Goal: Task Accomplishment & Management: Complete application form

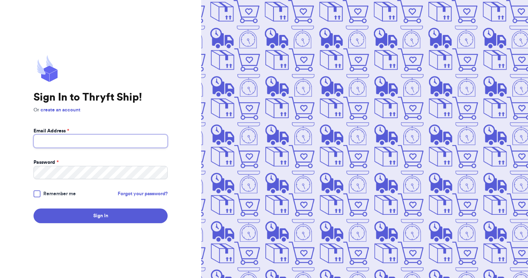
click at [138, 144] on input "Email Address *" at bounding box center [101, 141] width 134 height 13
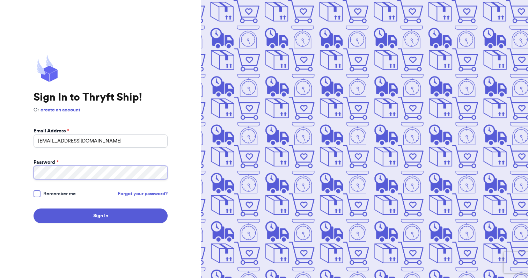
click at [34, 209] on button "Sign In" at bounding box center [101, 216] width 134 height 15
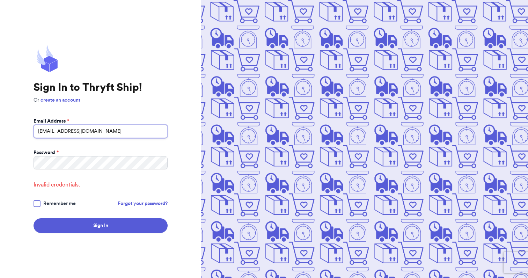
click at [58, 132] on input "loliku.dseigns@gmail.com" at bounding box center [101, 131] width 134 height 13
type input "loliku.designs@gmail.com"
click at [34, 218] on button "Sign In" at bounding box center [101, 225] width 134 height 15
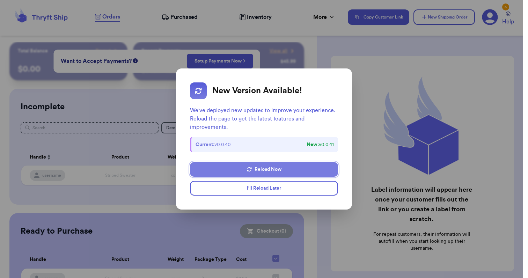
click at [272, 170] on button "Reload Now" at bounding box center [264, 169] width 148 height 15
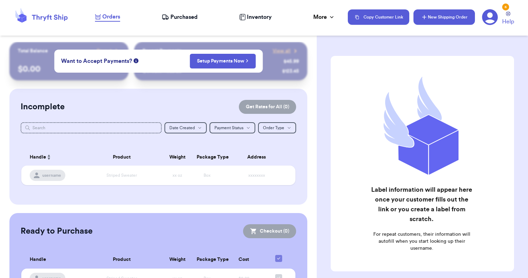
click at [430, 16] on button "New Shipping Order" at bounding box center [445, 16] width 62 height 15
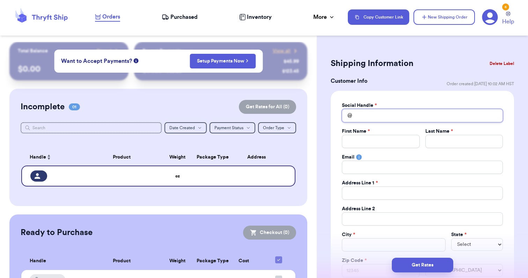
click at [373, 117] on input "Total Amount Paid" at bounding box center [422, 115] width 161 height 13
type input "t"
type input "tr"
type input "tri"
type input "tris"
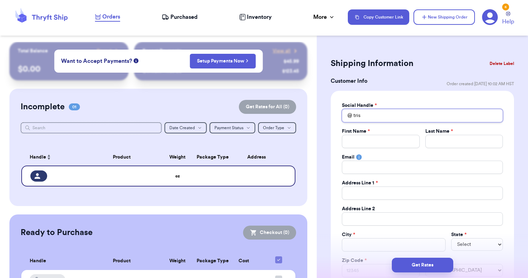
type input "[PERSON_NAME]"
type input "trishal"
type input "trishale"
type input "trishaleo"
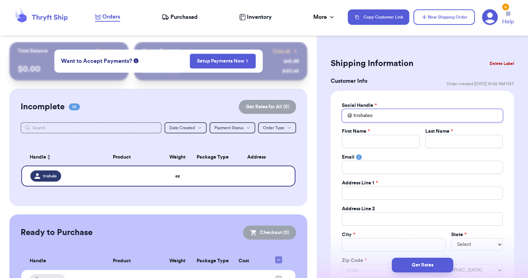
type input "trishaleon"
type input "trishaleong"
click at [374, 142] on input "Total Amount Paid" at bounding box center [381, 141] width 78 height 13
type input "T"
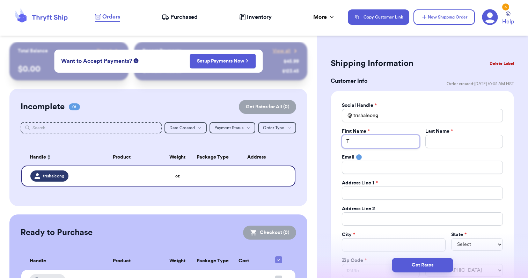
type input "Tr"
type input "Tri"
type input "Tris"
type input "[PERSON_NAME]"
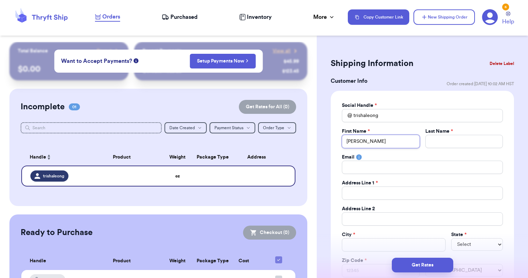
type input "[PERSON_NAME]"
type input "L"
type input "Le"
type input "[PERSON_NAME]"
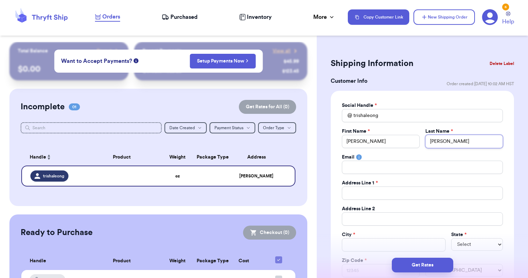
type input "[PERSON_NAME]"
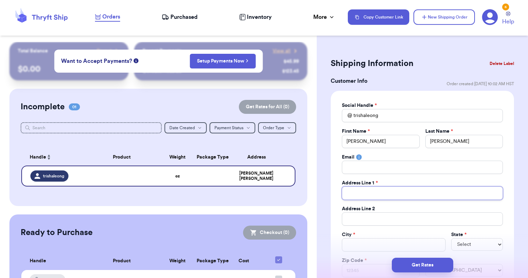
type input "1"
type input "10"
type input "102"
type input "1026"
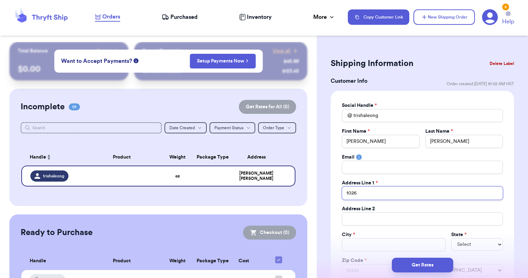
type input "1026 A"
type input "1026 Ap"
type input "1026 App"
type input "1026 Appl"
type input "1026 Apple"
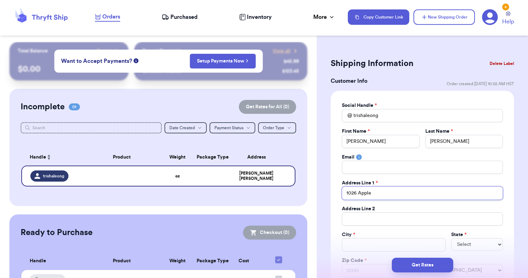
type input "1026 Apple"
type input "1026 Apple V"
type input "1026 Apple Vi"
type input "1026 Apple Vis"
type input "1026 Apple Vist"
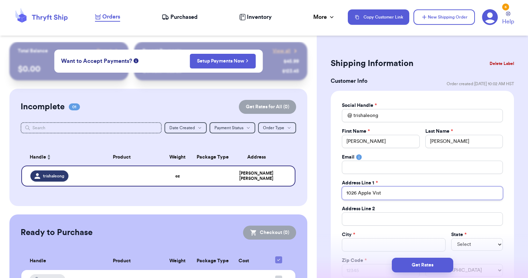
type input "1026 Apple Vista"
type input "1026 Apple Vista A"
type input "[STREET_ADDRESS]"
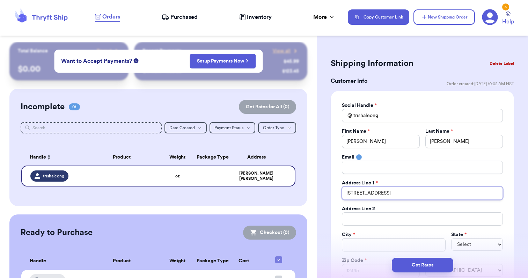
type input "[STREET_ADDRESS]"
click at [358, 240] on input "Total Amount Paid" at bounding box center [394, 244] width 104 height 13
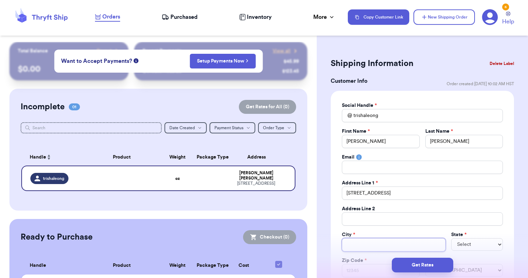
type input "N"
type input "No"
type input "Nor"
type input "Nort"
type input "North"
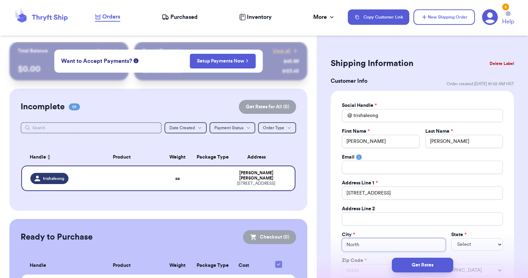
type input "North"
type input "North L"
type input "North La"
type input "North Las"
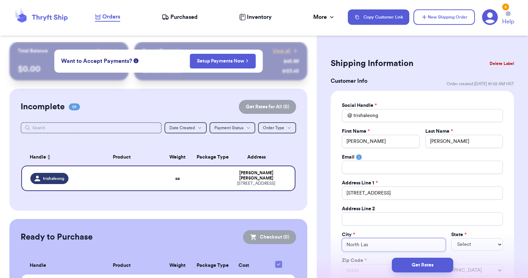
type input "North Las V"
type input "North Las Ve"
type input "[GEOGRAPHIC_DATA]"
type input "[GEOGRAPHIC_DATA][PERSON_NAME]"
type input "[GEOGRAPHIC_DATA]"
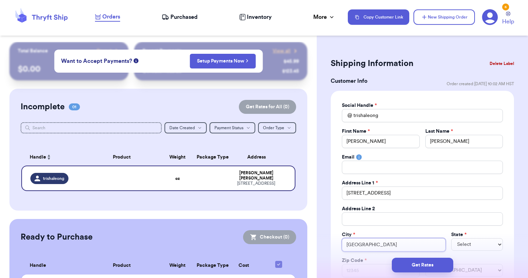
type input "[GEOGRAPHIC_DATA]"
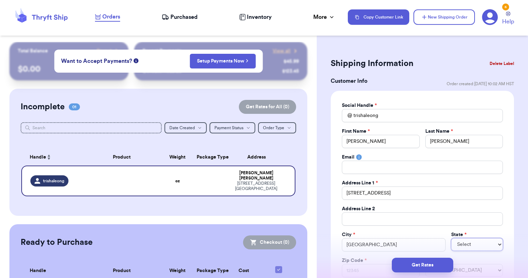
select select "NE"
select select "NV"
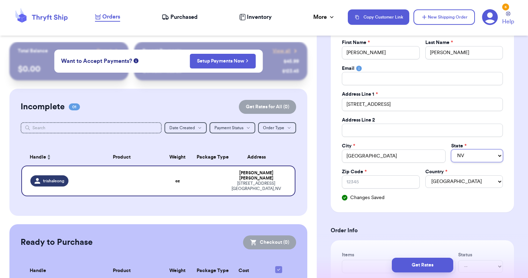
scroll to position [95, 0]
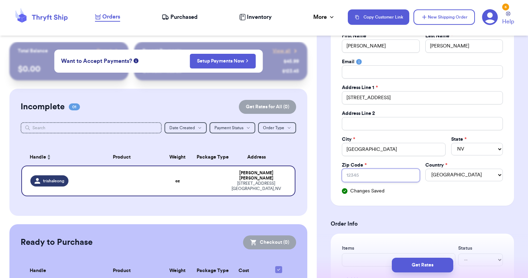
click at [375, 170] on input "Zip Code *" at bounding box center [381, 175] width 78 height 13
type input "8"
type input "89"
type input "890"
type input "8903"
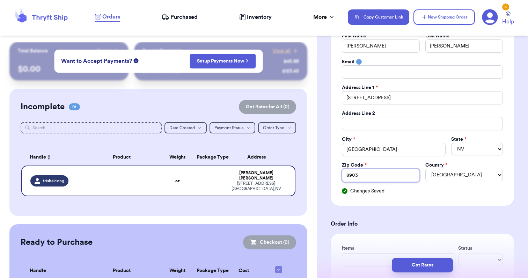
type input "89031"
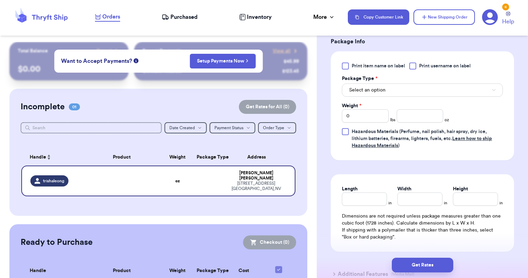
scroll to position [426, 0]
type input "89031"
click at [420, 96] on button "Select an option" at bounding box center [422, 89] width 161 height 13
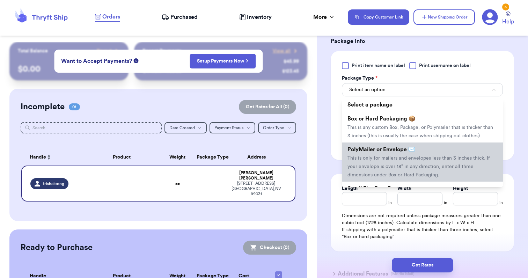
click at [407, 150] on span "PolyMailer or Envelope ✉️" at bounding box center [382, 150] width 68 height 6
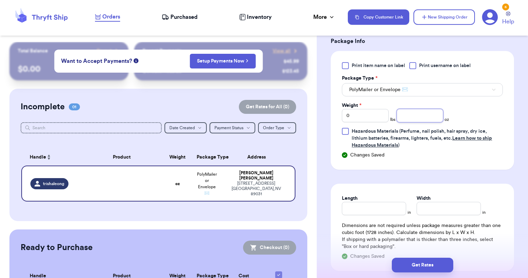
click at [414, 114] on input "number" at bounding box center [420, 115] width 47 height 13
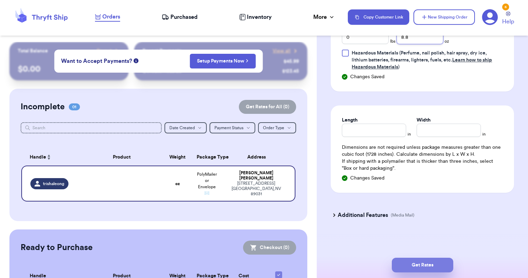
type input "8.8"
click at [404, 262] on button "Get Rates" at bounding box center [423, 265] width 62 height 15
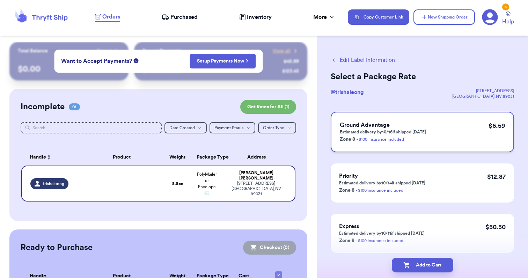
click at [459, 127] on div "Ground Advantage Estimated delivery by 10/16 if shipped [DATE] Zone 8 - $100 in…" at bounding box center [422, 132] width 183 height 41
click at [442, 266] on button "Add to Cart" at bounding box center [423, 265] width 62 height 15
checkbox input "true"
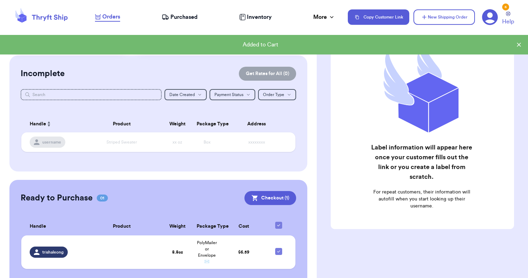
scroll to position [51, 0]
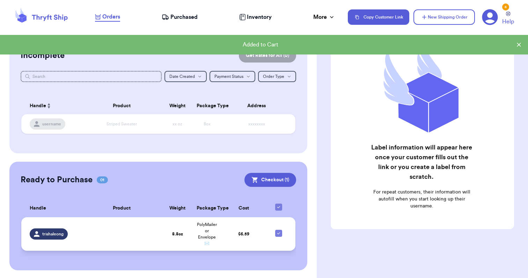
click at [56, 233] on span "trishaleong" at bounding box center [52, 234] width 21 height 6
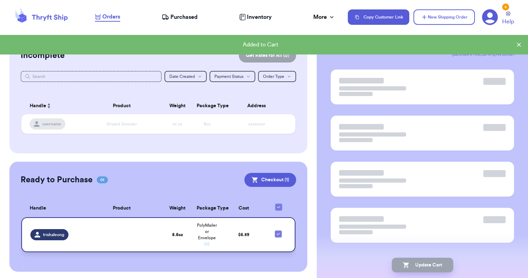
scroll to position [0, 0]
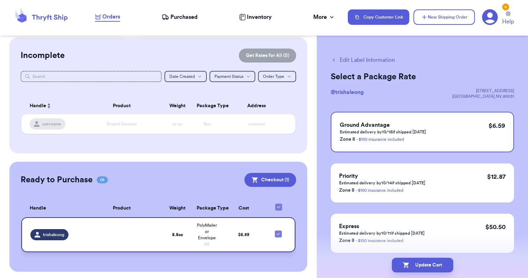
click at [155, 224] on td at bounding box center [121, 234] width 82 height 35
